Goal: Find specific page/section: Find specific page/section

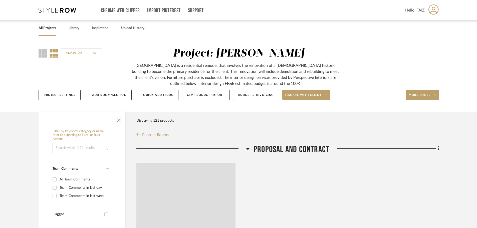
click at [49, 30] on link "All Projects" at bounding box center [48, 28] width 18 height 7
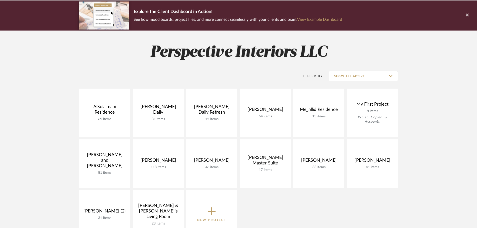
scroll to position [50, 0]
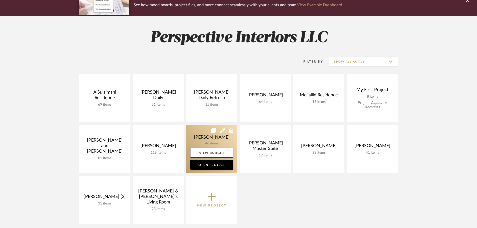
click at [209, 145] on link at bounding box center [211, 149] width 51 height 48
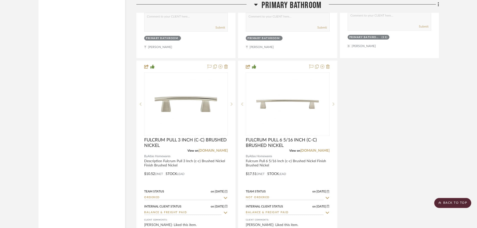
scroll to position [1625, 0]
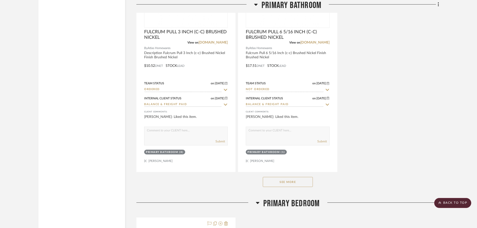
click at [272, 177] on button "See More" at bounding box center [288, 182] width 50 height 10
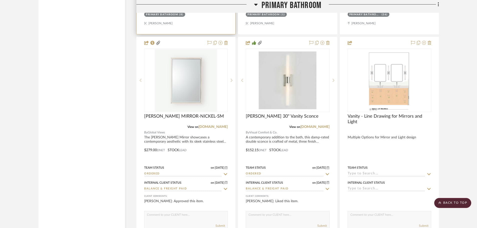
scroll to position [1775, 0]
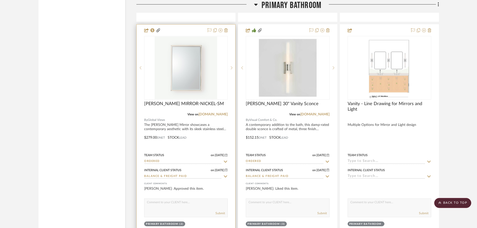
click at [213, 101] on div "[PERSON_NAME] MIRROR-NICKEL-SM" at bounding box center [186, 106] width 84 height 11
click at [214, 87] on img "0" at bounding box center [186, 68] width 63 height 63
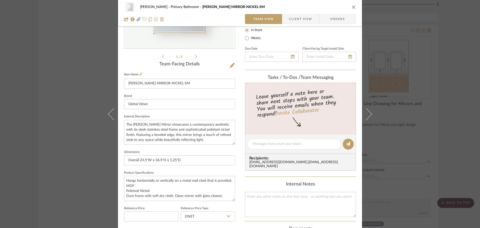
scroll to position [100, 0]
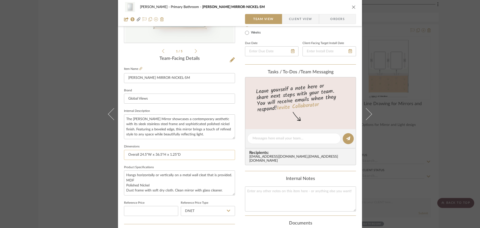
click at [182, 156] on input "Overall 24.5"W x 36.5"H x 1.25"D" at bounding box center [179, 155] width 111 height 10
drag, startPoint x: 125, startPoint y: 79, endPoint x: 153, endPoint y: 76, distance: 28.2
click at [153, 76] on input "[PERSON_NAME] MIRROR-NICKEL-SM" at bounding box center [179, 78] width 111 height 10
click at [97, 129] on div "[PERSON_NAME] Primary Bathroom [PERSON_NAME] MIRROR-NICKEL-SM Team View Client …" at bounding box center [240, 114] width 480 height 228
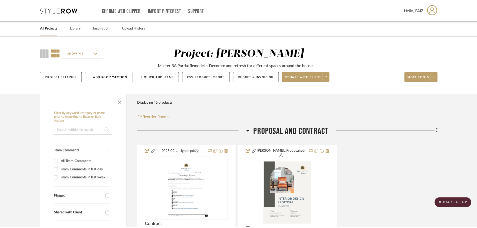
scroll to position [1775, 0]
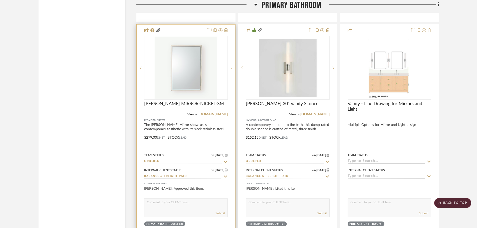
drag, startPoint x: 202, startPoint y: 95, endPoint x: 198, endPoint y: 74, distance: 21.3
click at [198, 74] on img "0" at bounding box center [186, 68] width 63 height 63
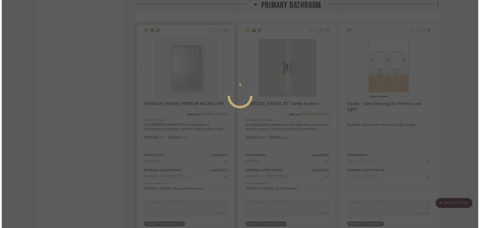
scroll to position [0, 0]
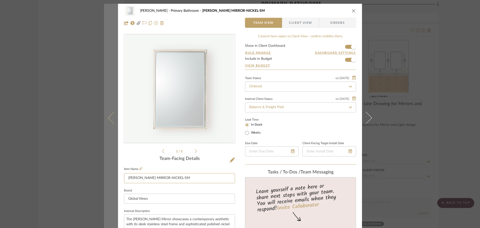
drag, startPoint x: 153, startPoint y: 178, endPoint x: 112, endPoint y: 176, distance: 41.1
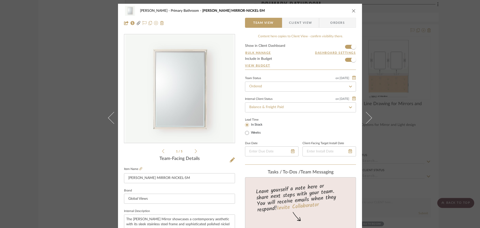
click at [84, 121] on div "[PERSON_NAME] Primary Bathroom [PERSON_NAME] MIRROR-NICKEL-SM Team View Client …" at bounding box center [240, 114] width 480 height 228
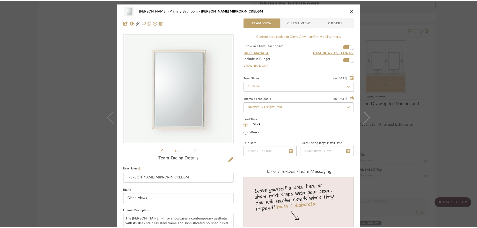
scroll to position [1775, 0]
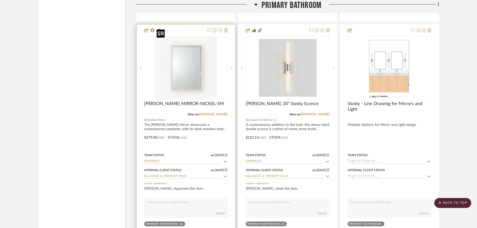
click at [202, 78] on img "0" at bounding box center [186, 68] width 63 height 63
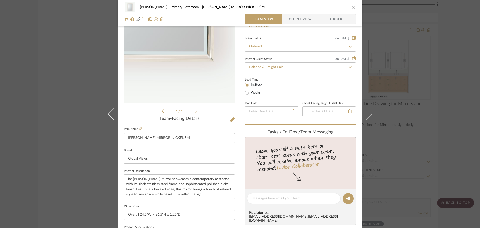
scroll to position [75, 0]
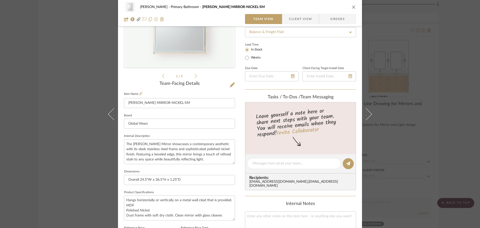
click at [67, 126] on div "[PERSON_NAME] Primary Bathroom [PERSON_NAME] MIRROR-NICKEL-SM Team View Client …" at bounding box center [240, 114] width 480 height 228
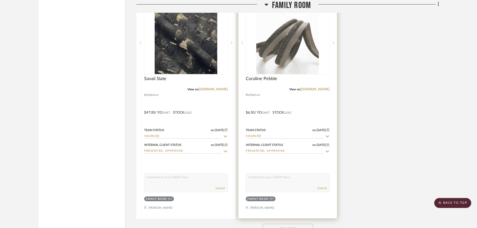
scroll to position [3200, 0]
